Goal: Find specific page/section: Find specific page/section

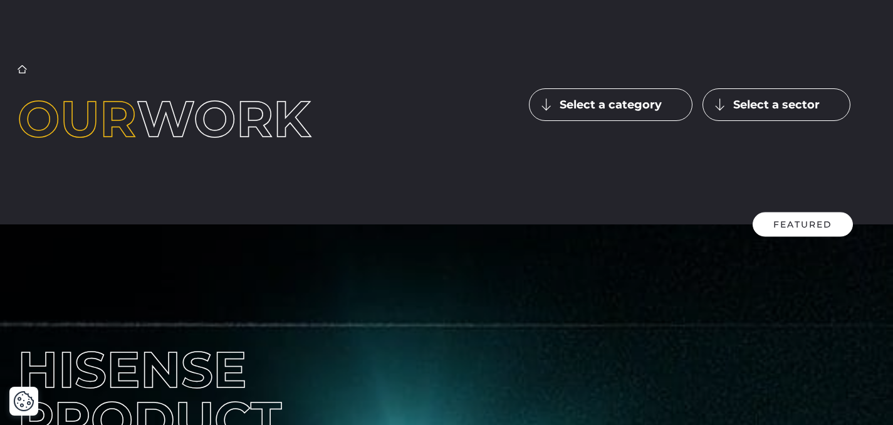
scroll to position [9, 0]
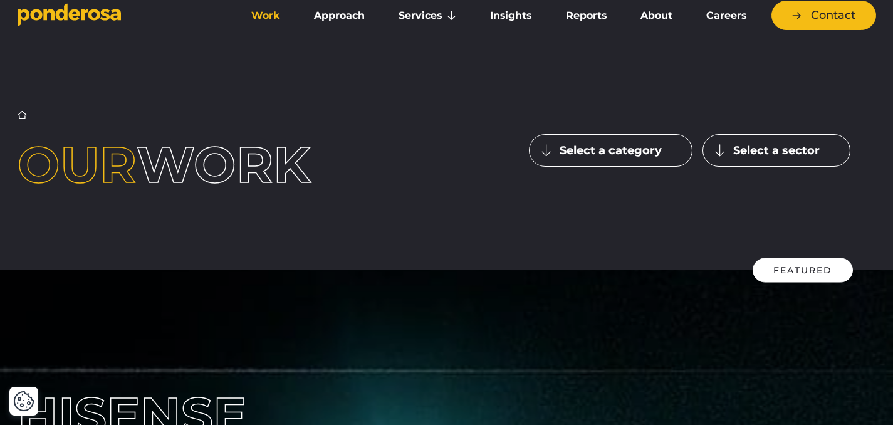
click at [649, 127] on div "Home ▶︎ Work Our work Select a category Latest Influencer" at bounding box center [446, 150] width 877 height 80
click at [649, 149] on button "Select a category" at bounding box center [611, 150] width 164 height 33
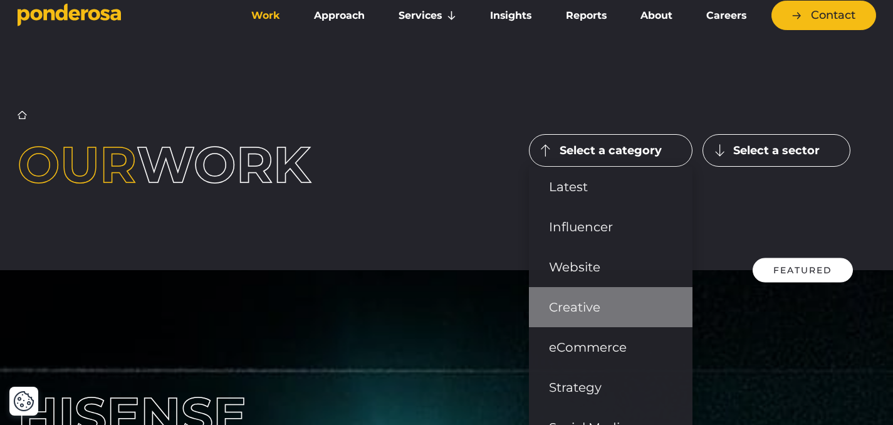
scroll to position [133, 0]
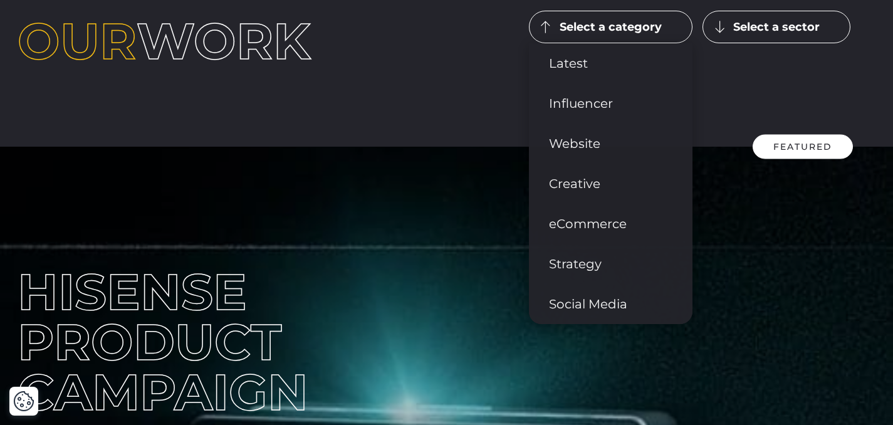
click at [760, 30] on button "Select a sector" at bounding box center [777, 27] width 148 height 33
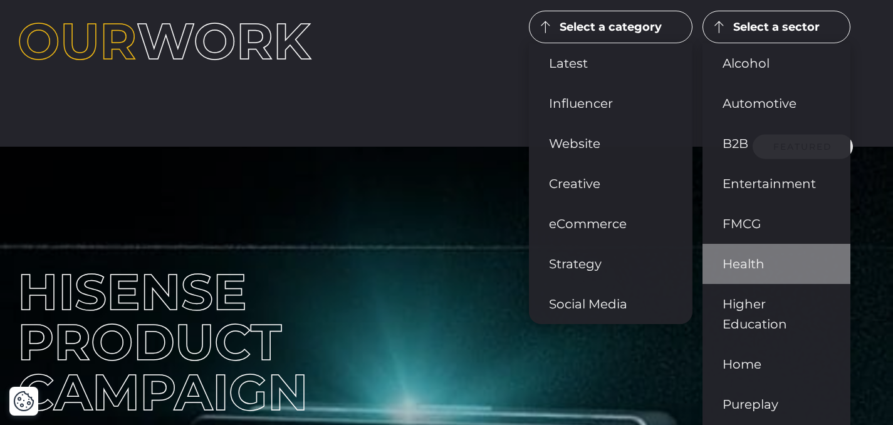
click at [747, 262] on link "Health" at bounding box center [777, 264] width 148 height 40
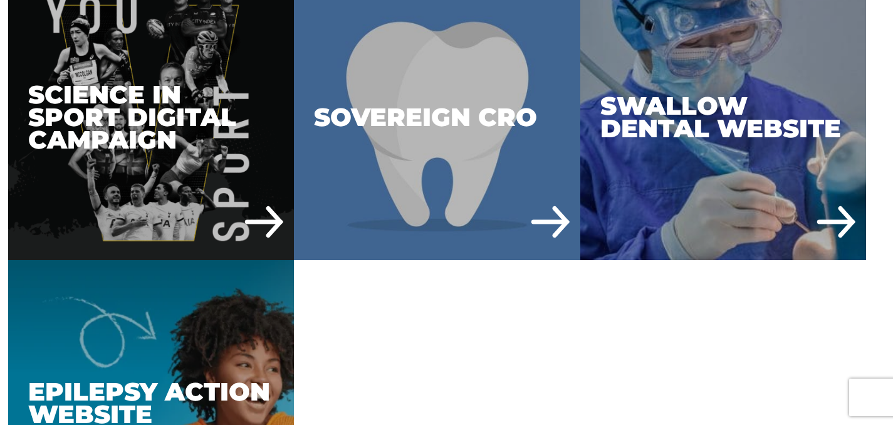
scroll to position [442, 0]
